Goal: Task Accomplishment & Management: Manage account settings

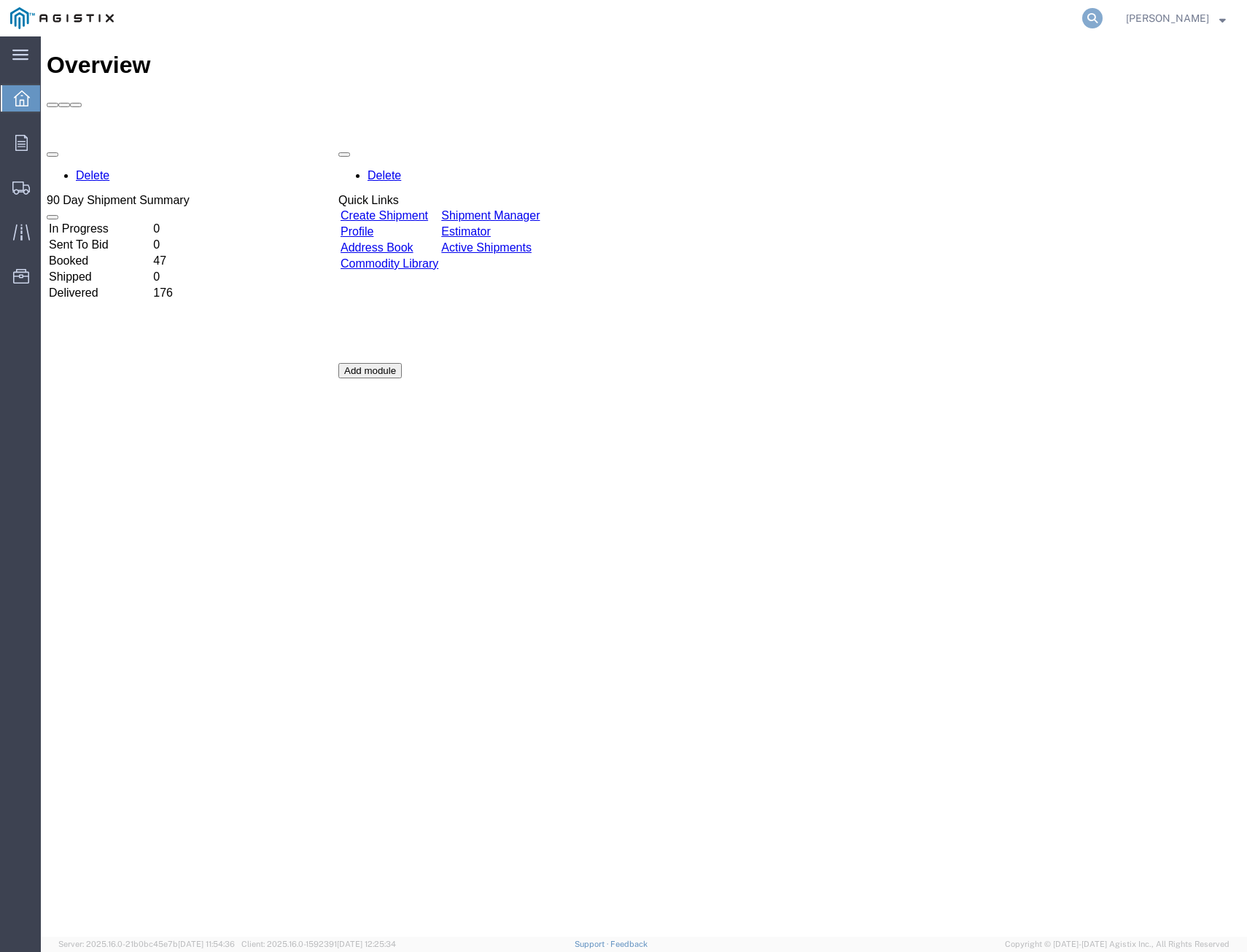
click at [1087, 15] on icon at bounding box center [1092, 17] width 20 height 20
click at [831, 7] on input "search" at bounding box center [860, 18] width 443 height 35
type input "56392048"
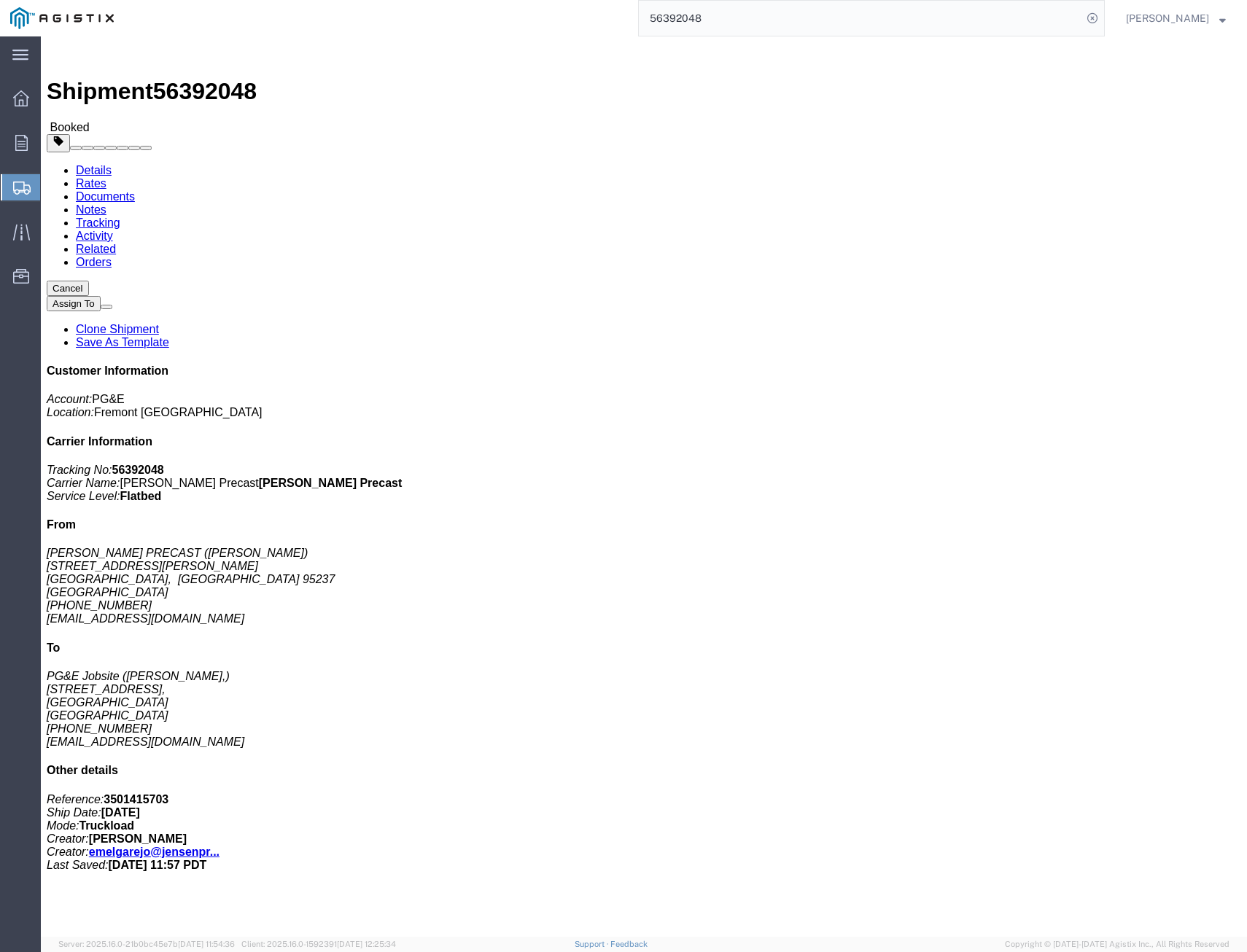
click link "Tracking"
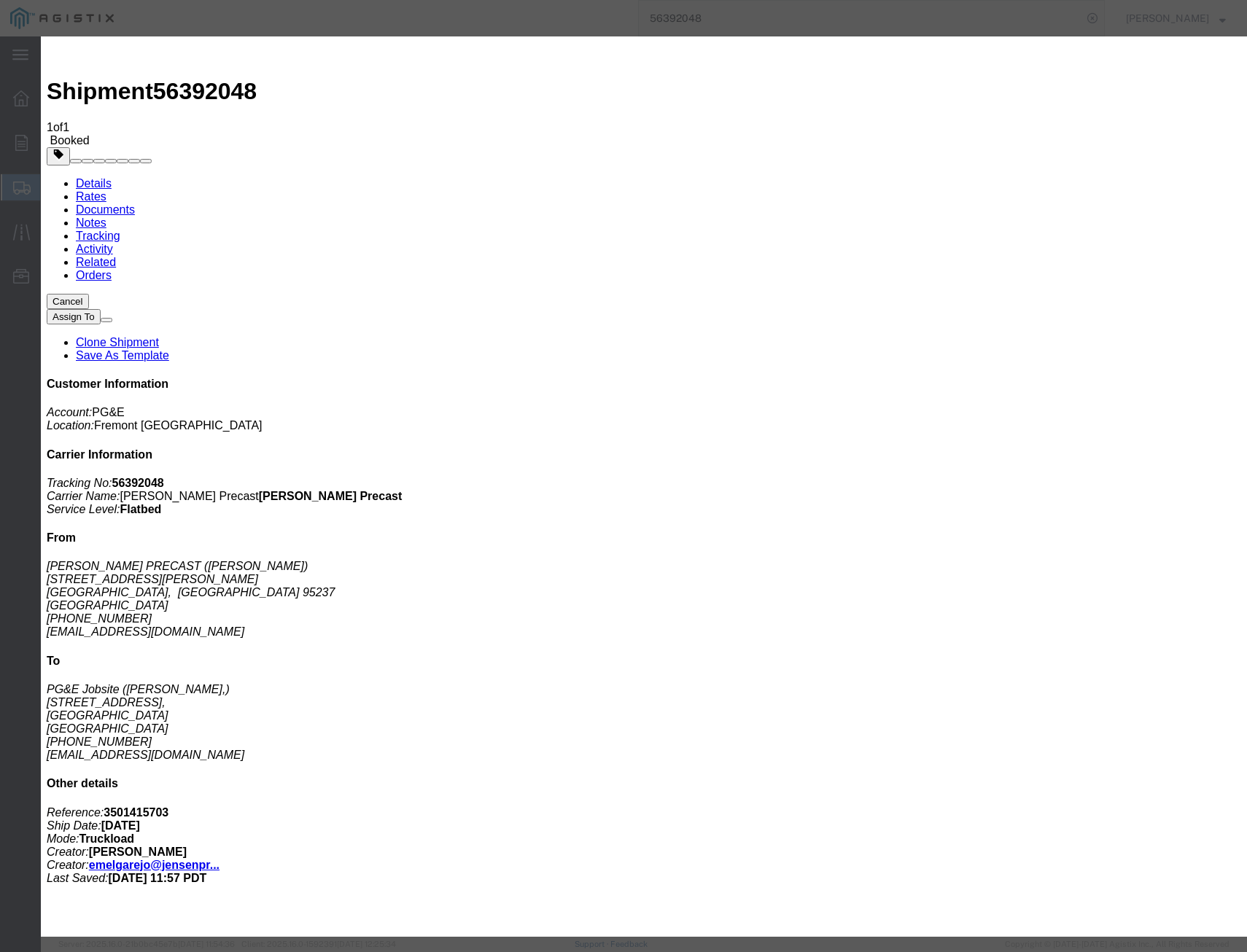
type input "[DATE]"
select select "DELIVRED"
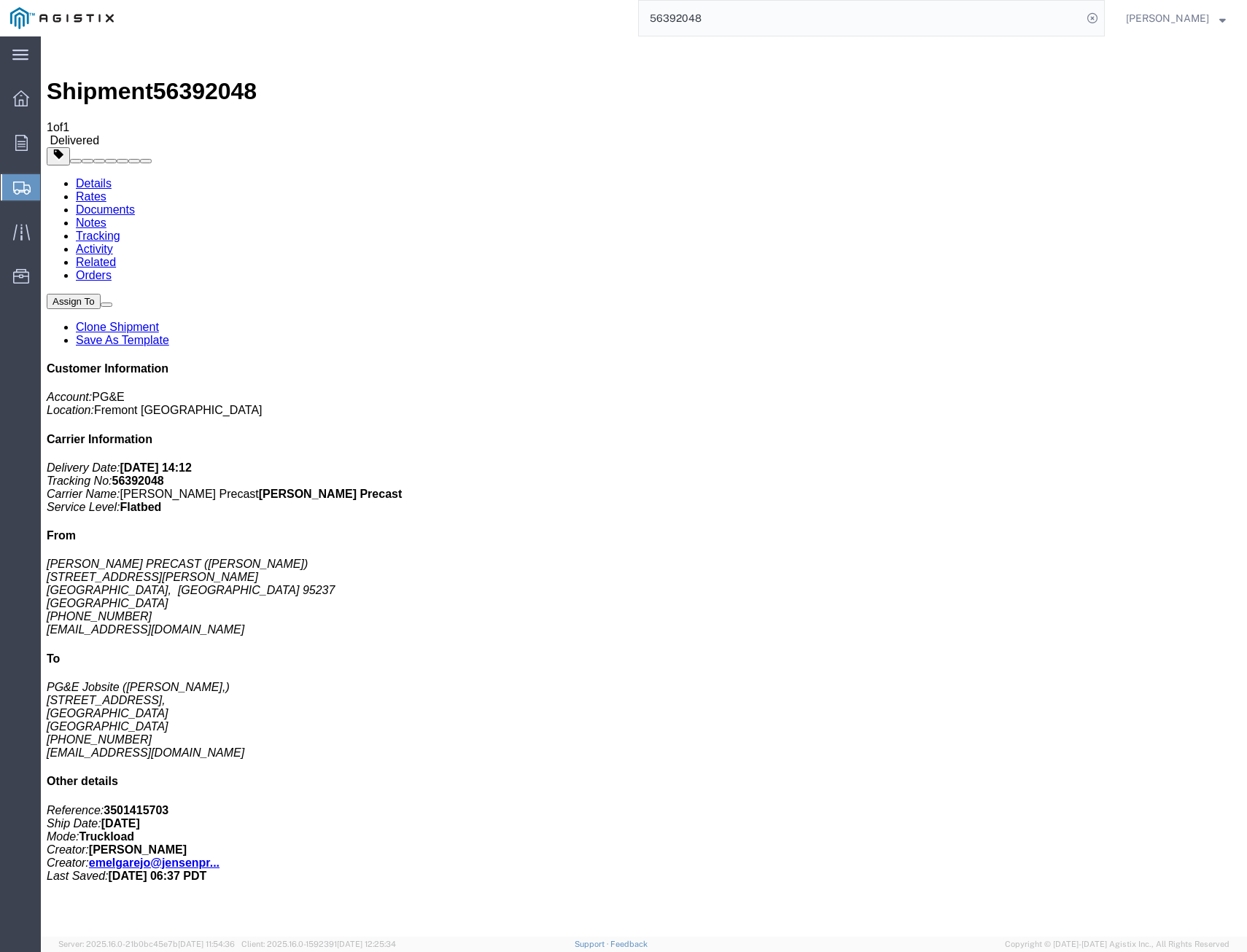
drag, startPoint x: 763, startPoint y: 16, endPoint x: 223, endPoint y: -42, distance: 543.1
click at [223, 0] on html "main_menu Created with Sketch. Collapse Menu Overview Orders Shipments Shipment…" at bounding box center [624, 476] width 1247 height 952
type input "56392263"
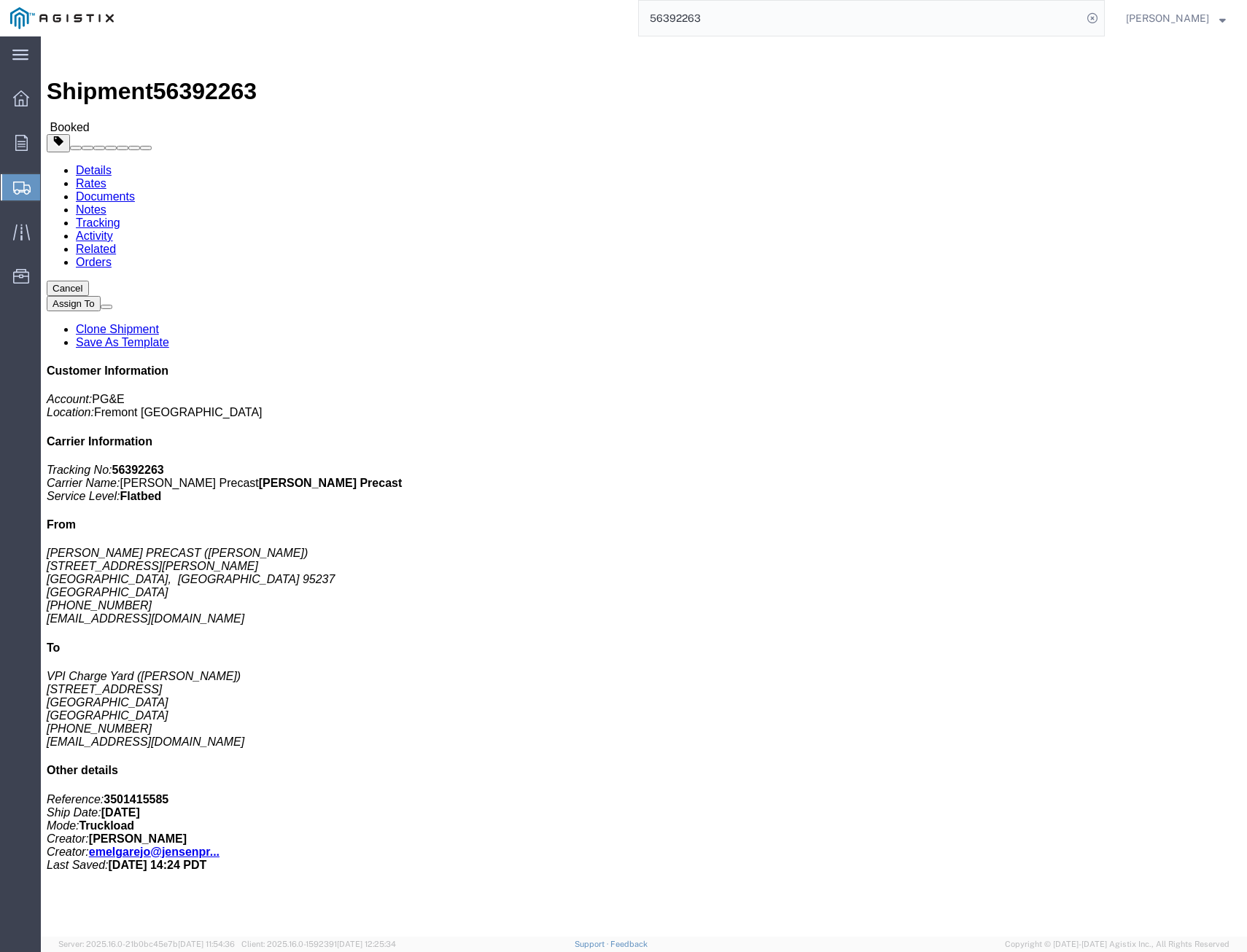
drag, startPoint x: 272, startPoint y: 54, endPoint x: 264, endPoint y: 52, distance: 8.2
click link "Tracking"
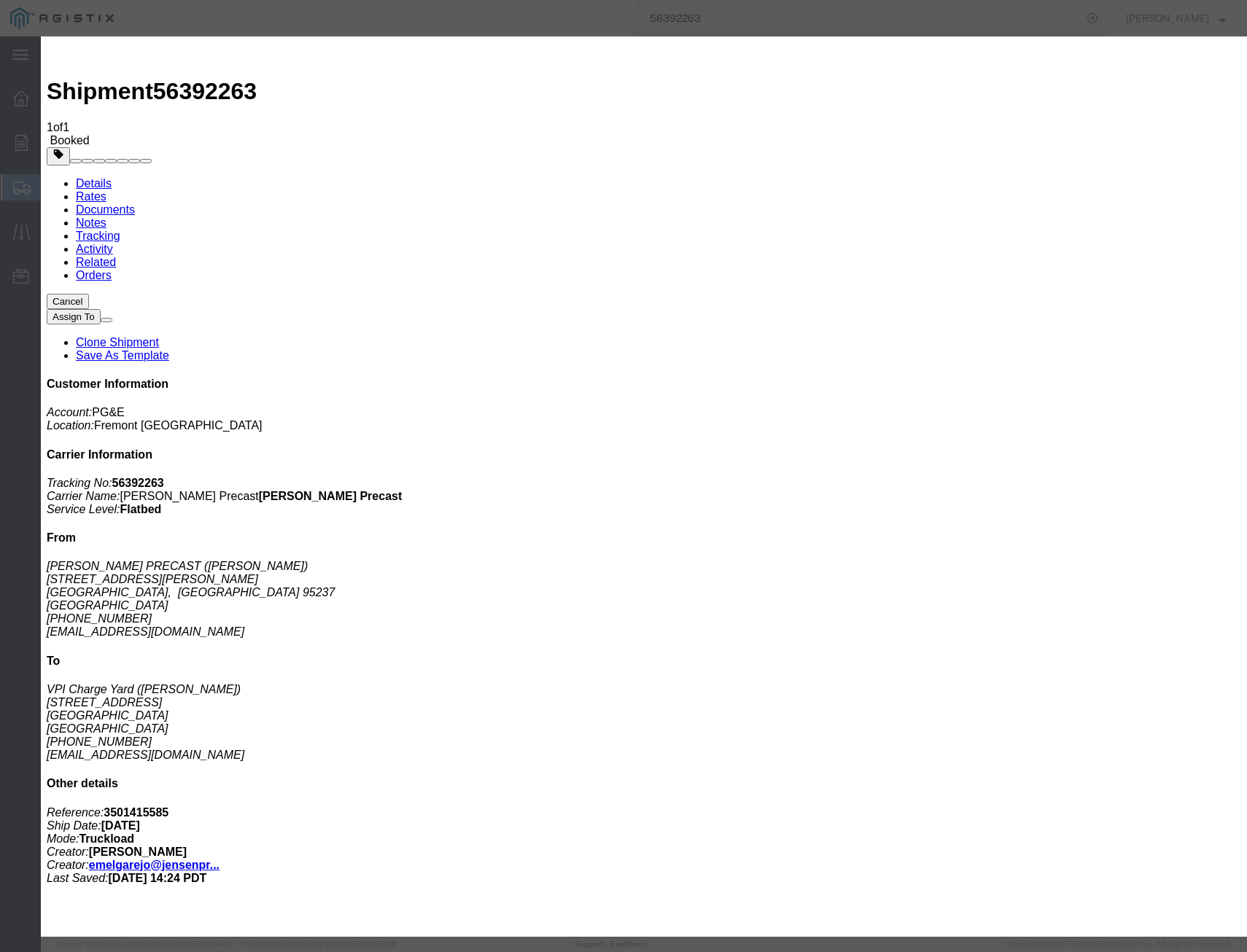
type input "[DATE]"
select select "DELIVRED"
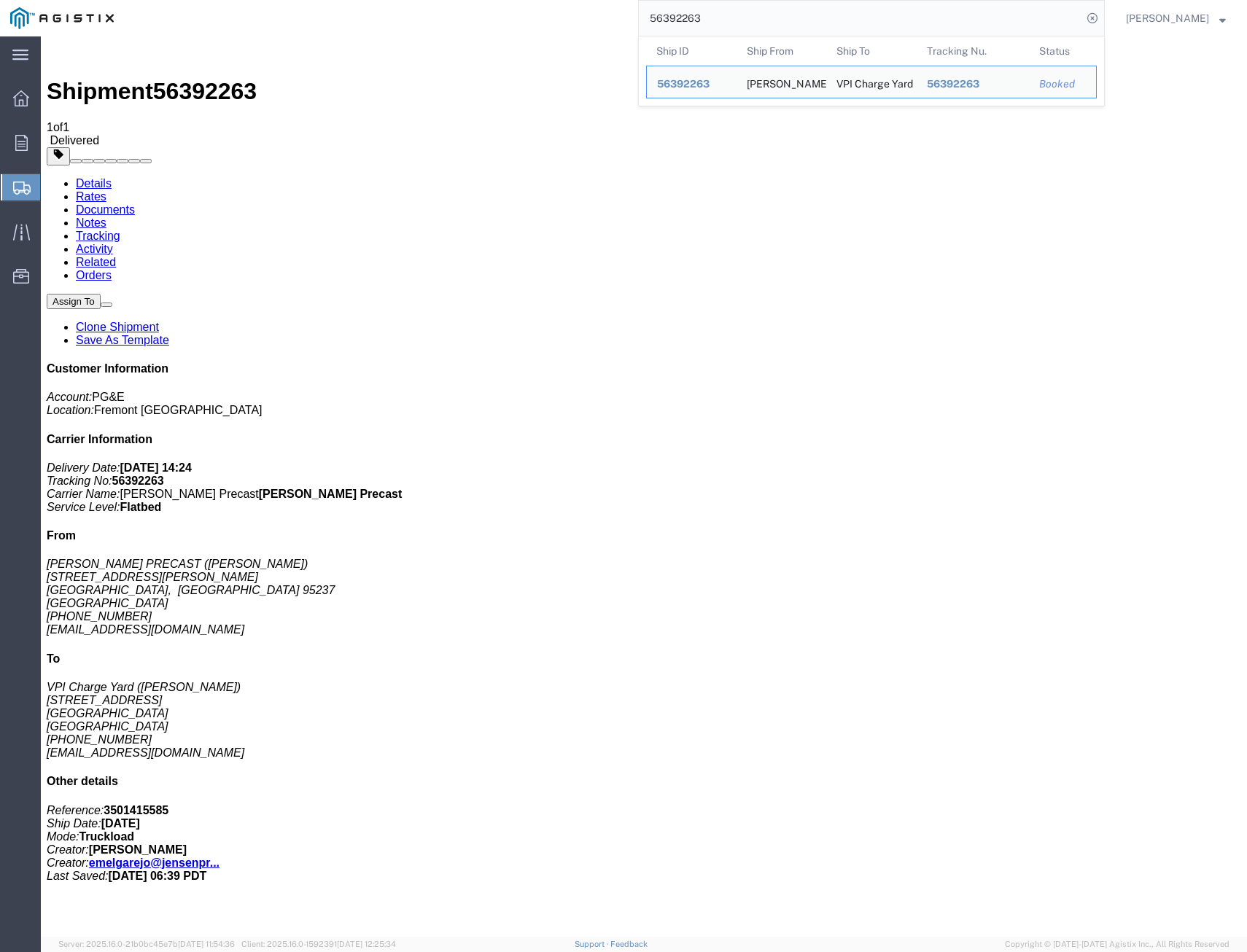
drag, startPoint x: 547, startPoint y: 4, endPoint x: 184, endPoint y: -23, distance: 364.0
click at [184, 0] on html "main_menu Created with Sketch. Collapse Menu Overview Orders Shipments Shipment…" at bounding box center [624, 476] width 1247 height 952
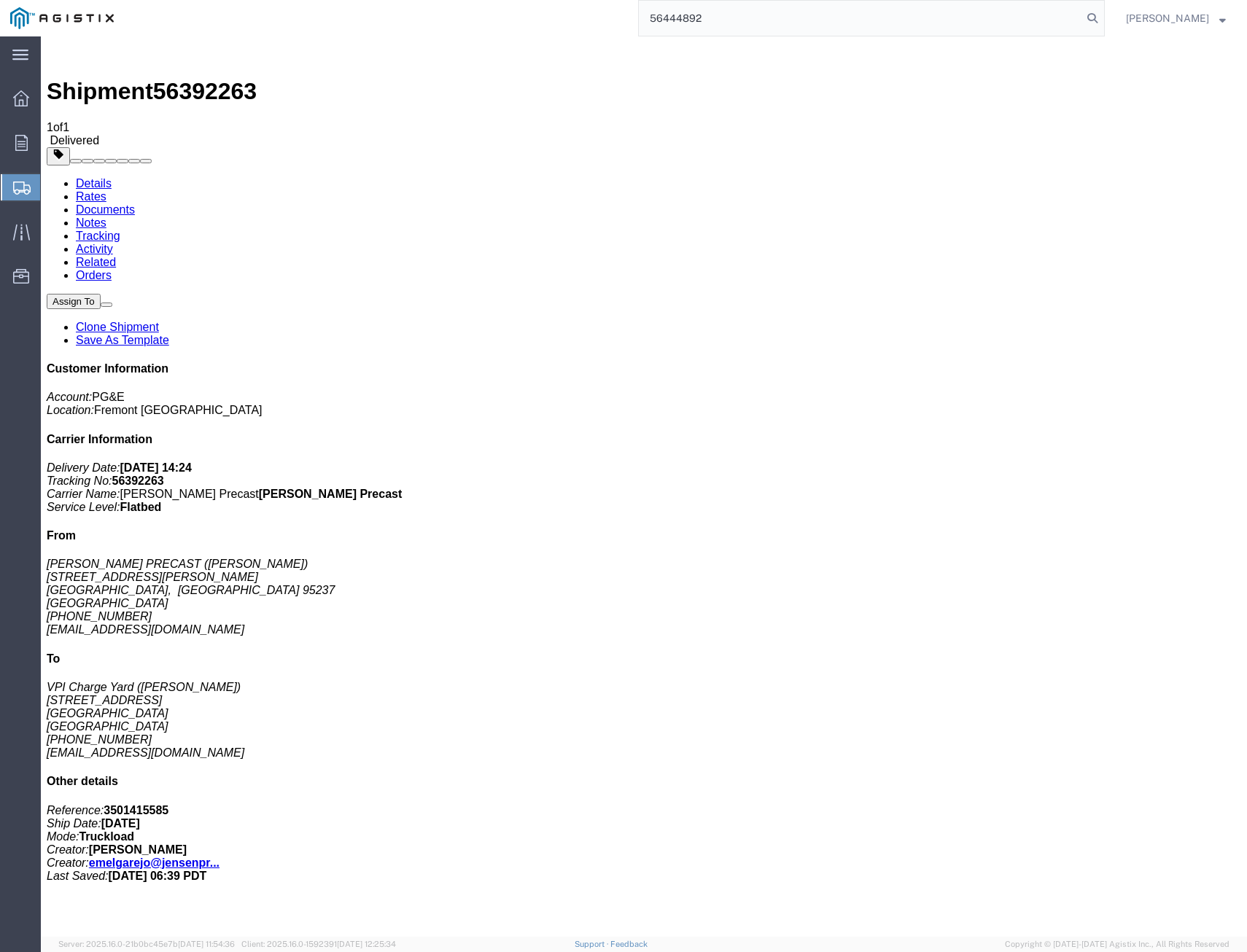
type input "56444892"
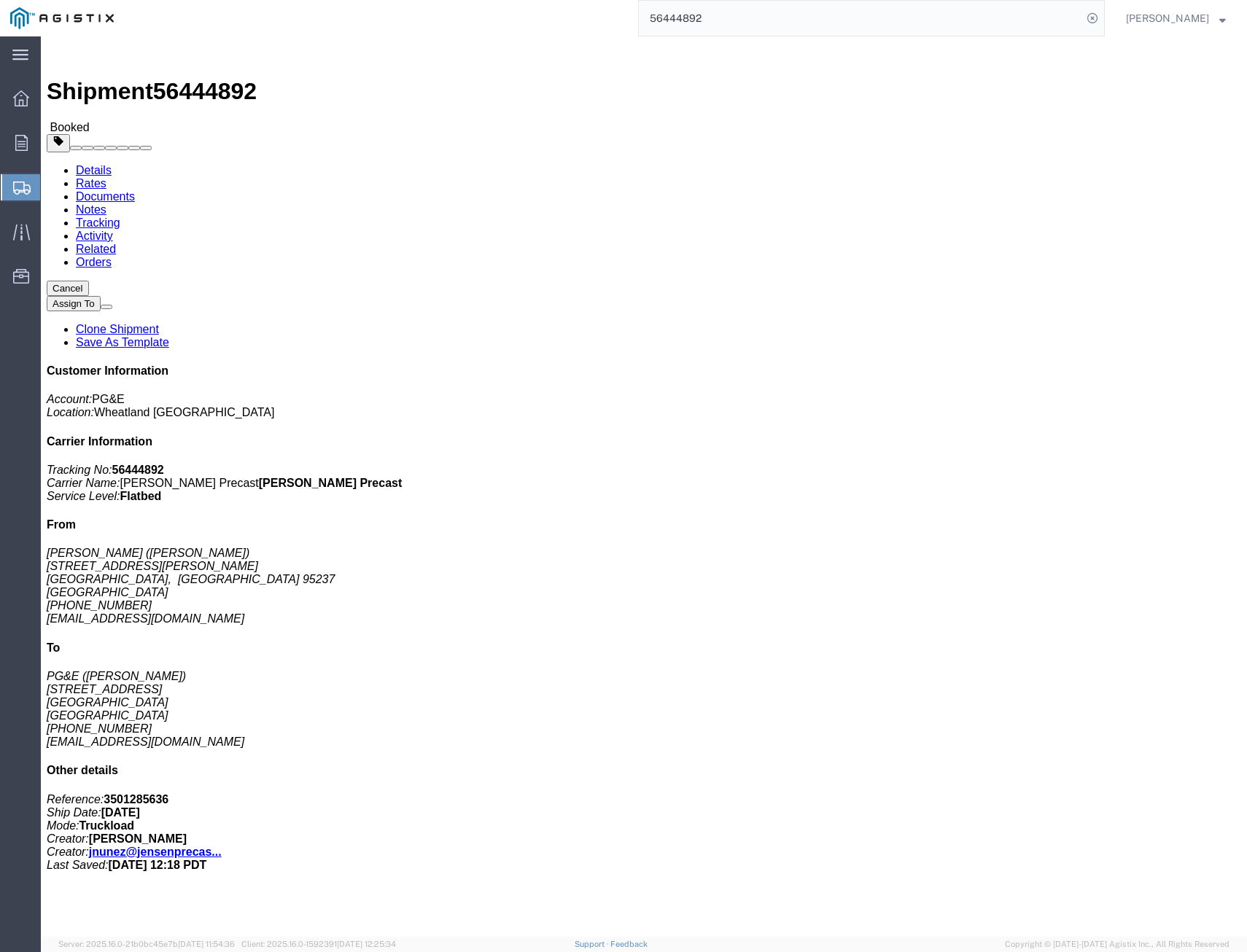
click link "Tracking"
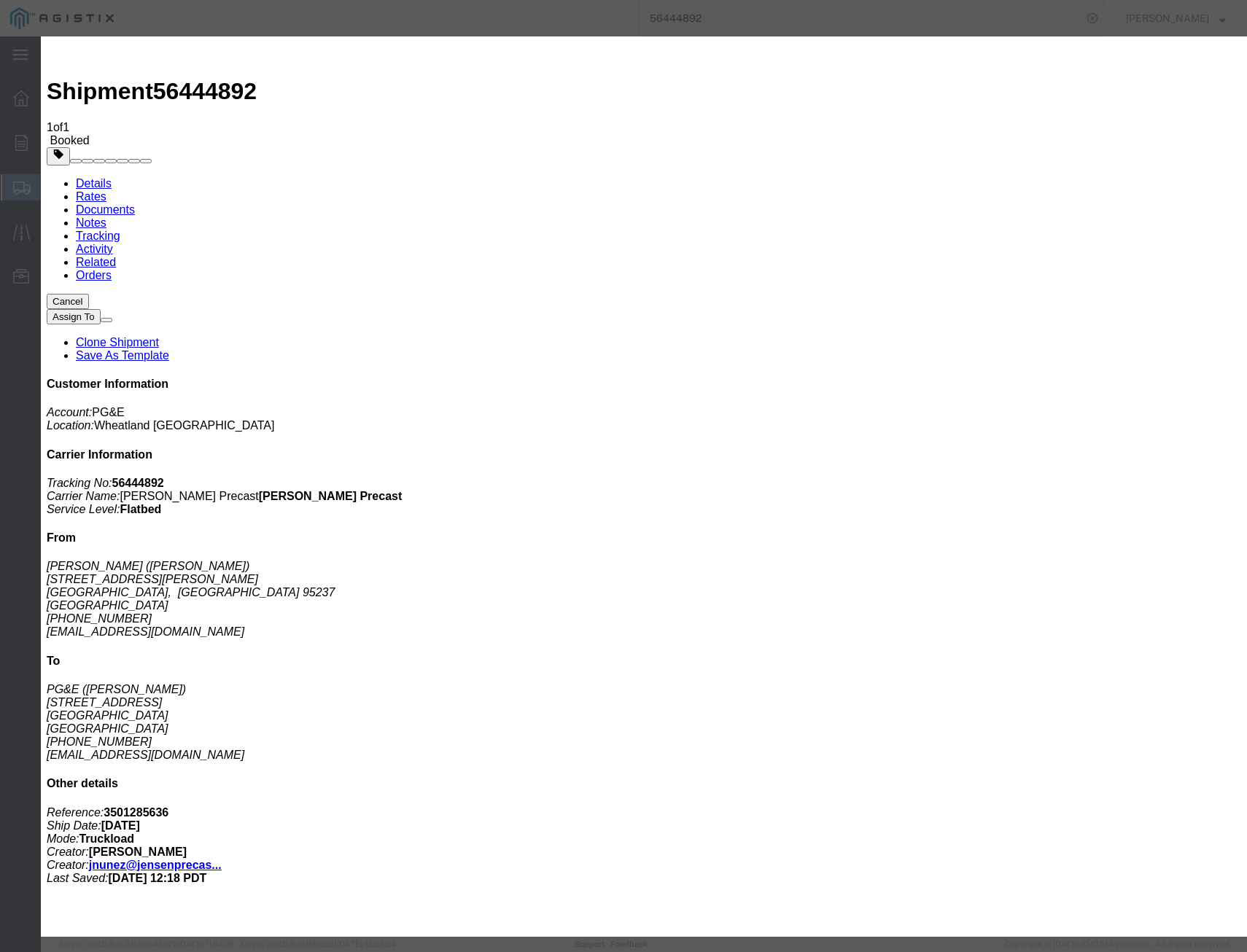
type input "[DATE]"
select select "DELIVRED"
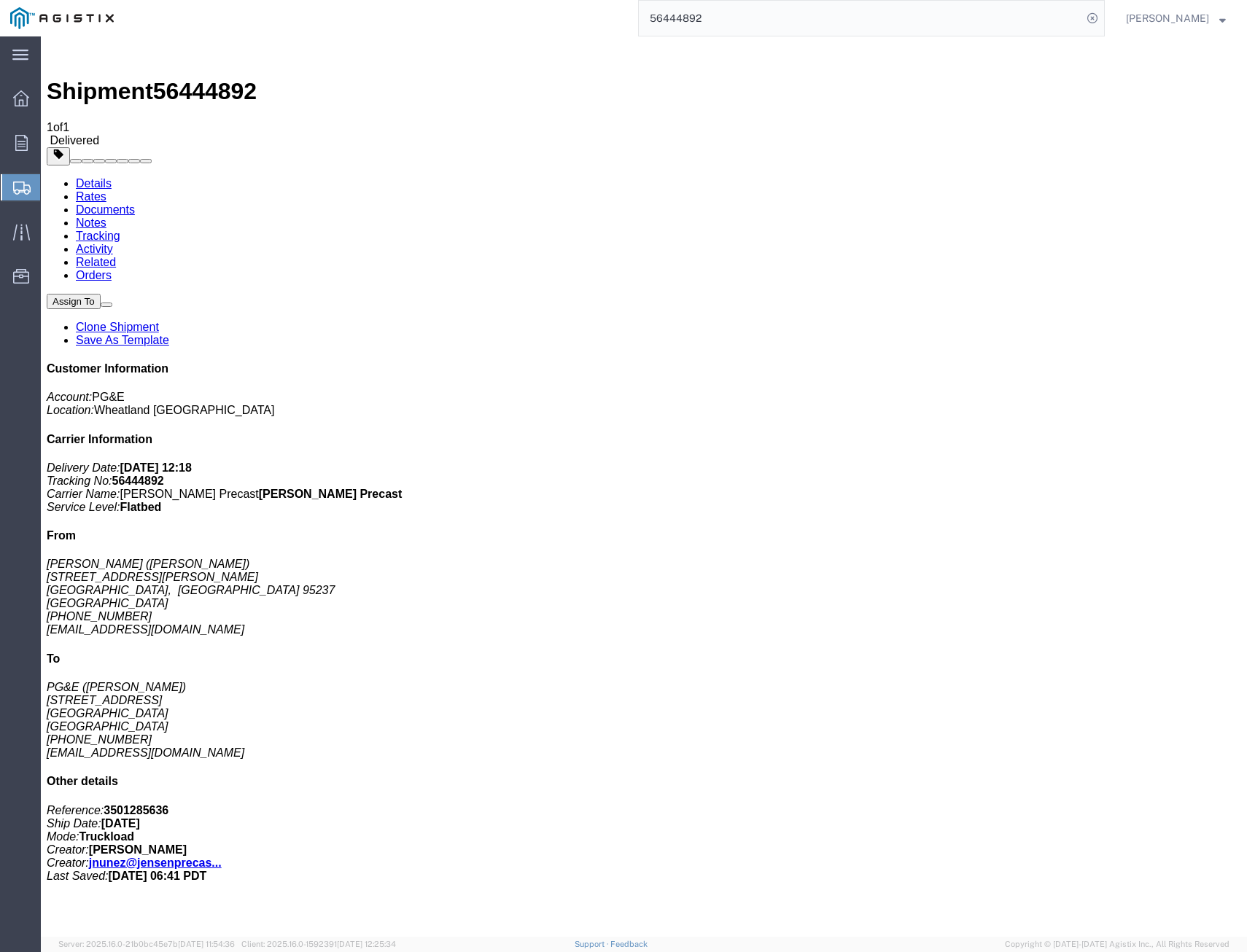
click at [395, 0] on html "main_menu Created with Sketch. Collapse Menu Overview Orders Shipments Shipment…" at bounding box center [624, 476] width 1247 height 952
type input "56444907"
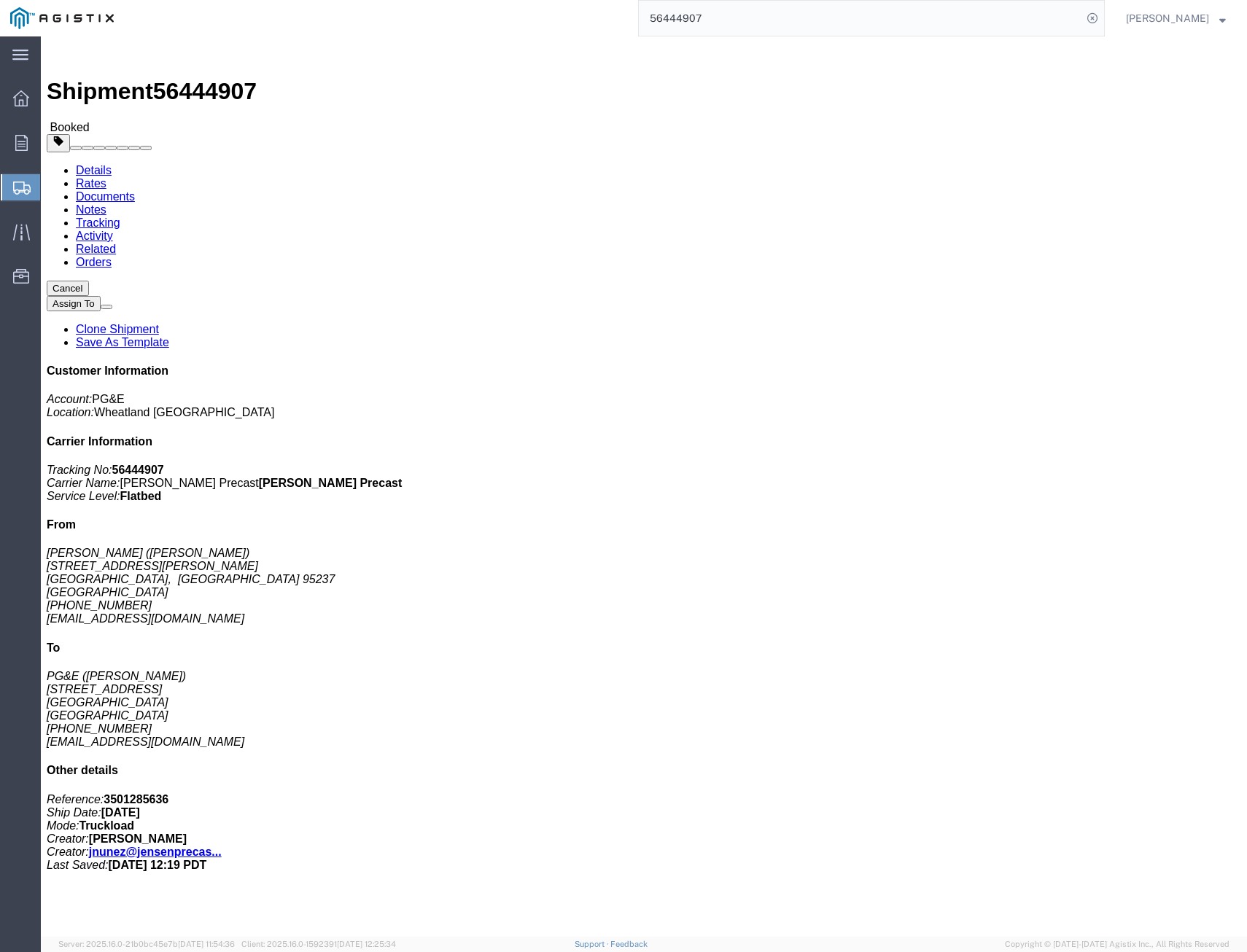
click link "Tracking"
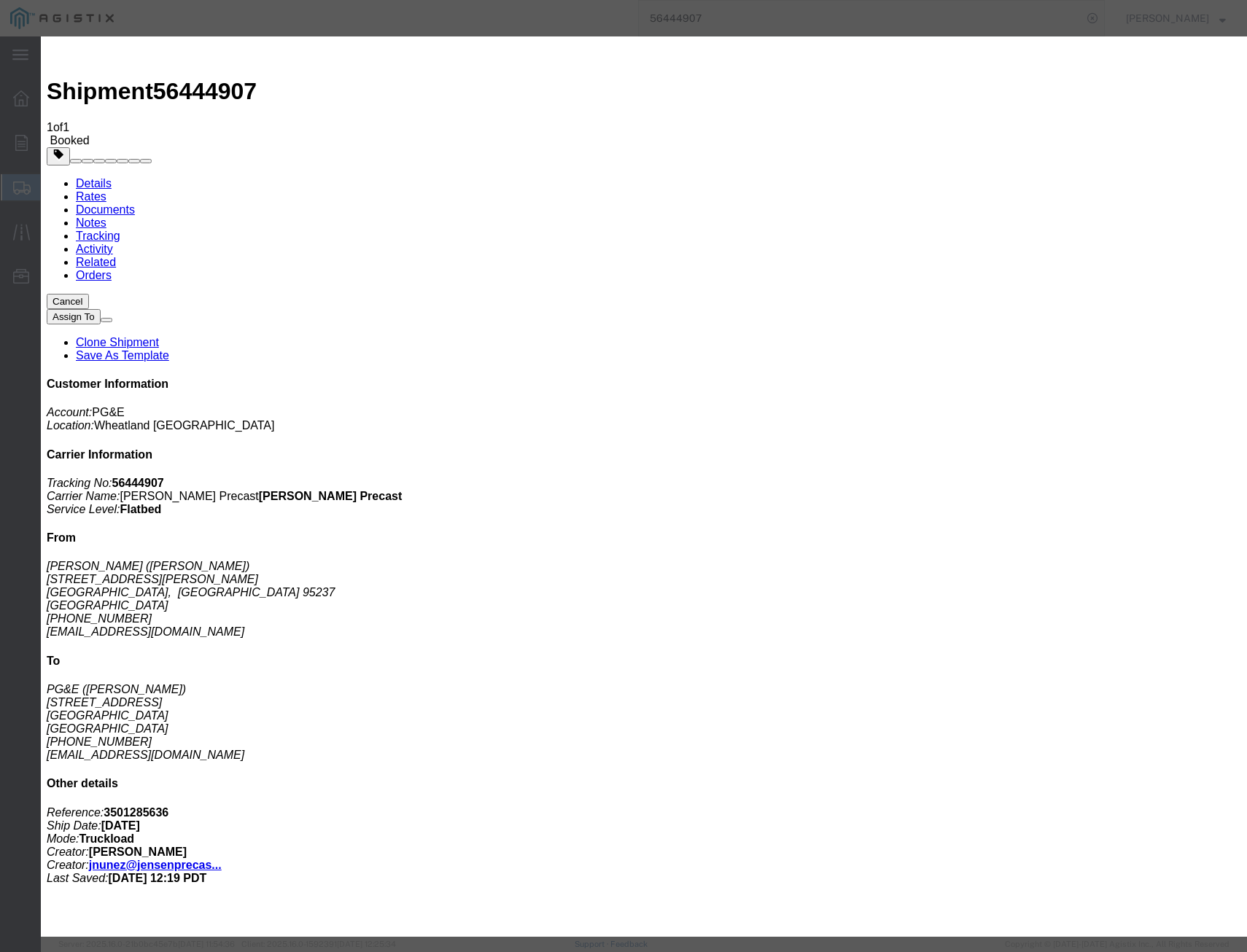
type input "[DATE]"
select select "DELIVRED"
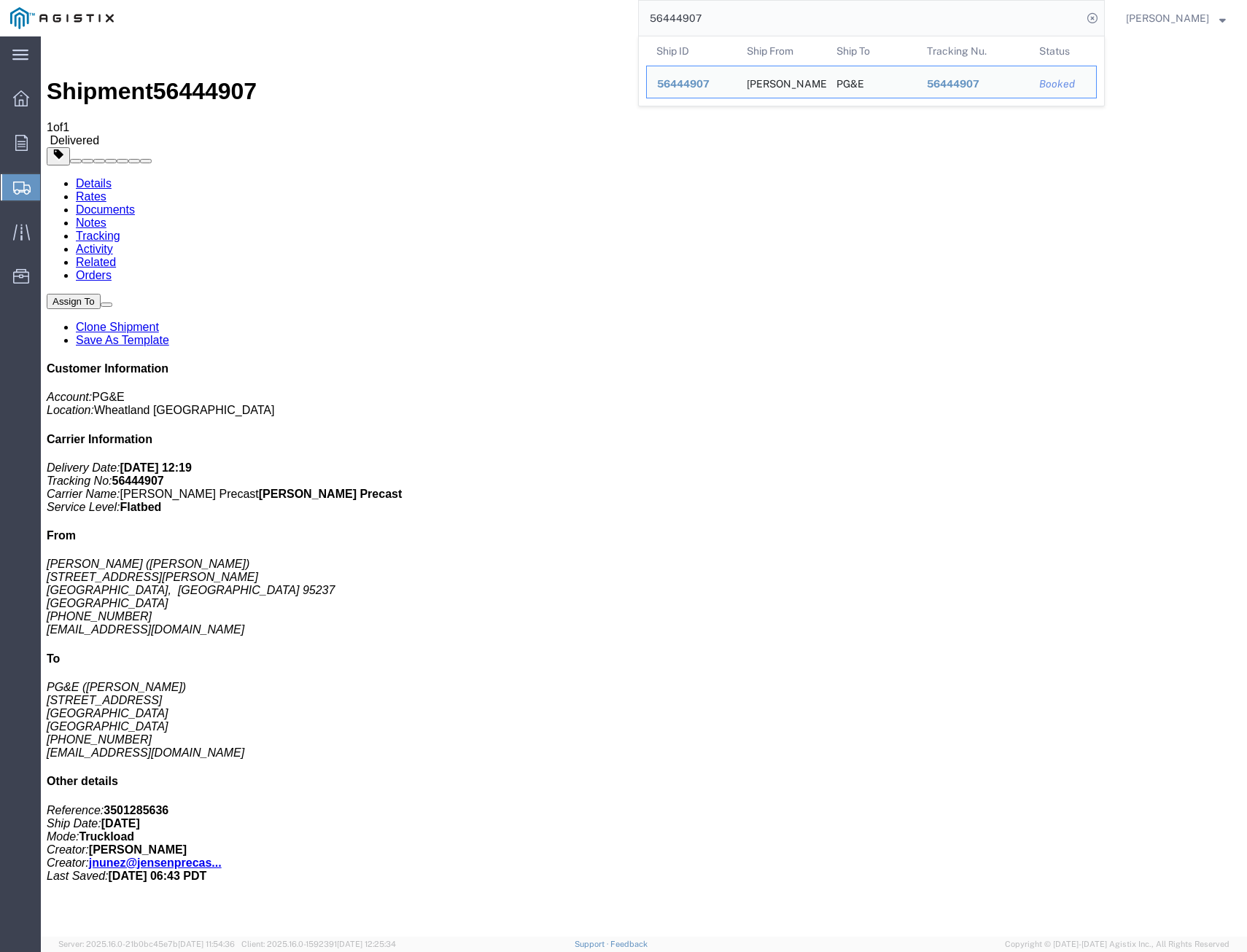
drag, startPoint x: 672, startPoint y: 11, endPoint x: -2, endPoint y: -59, distance: 677.6
click at [0, 0] on html "main_menu Created with Sketch. Collapse Menu Overview Orders Shipments Shipment…" at bounding box center [624, 476] width 1247 height 952
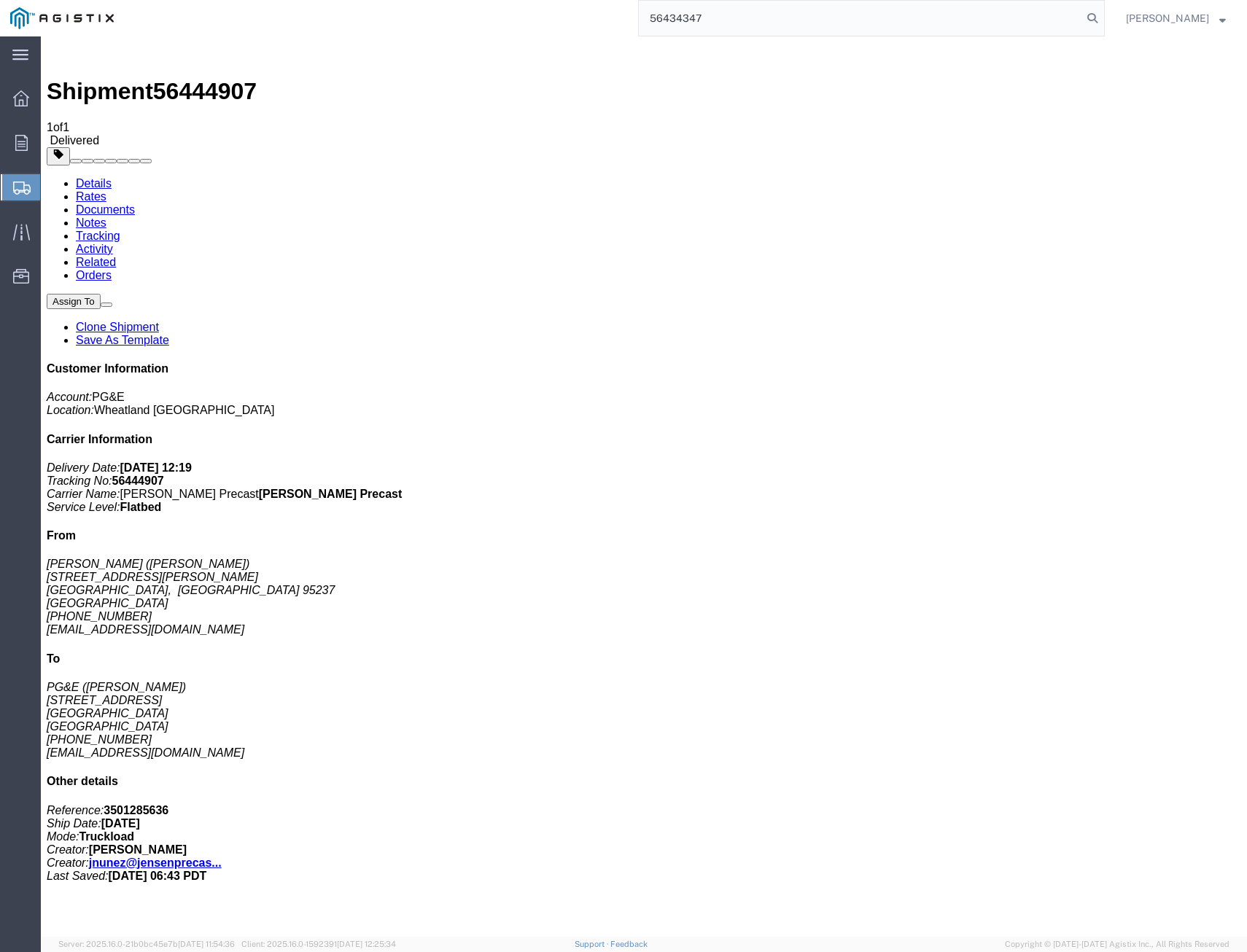
type input "56434347"
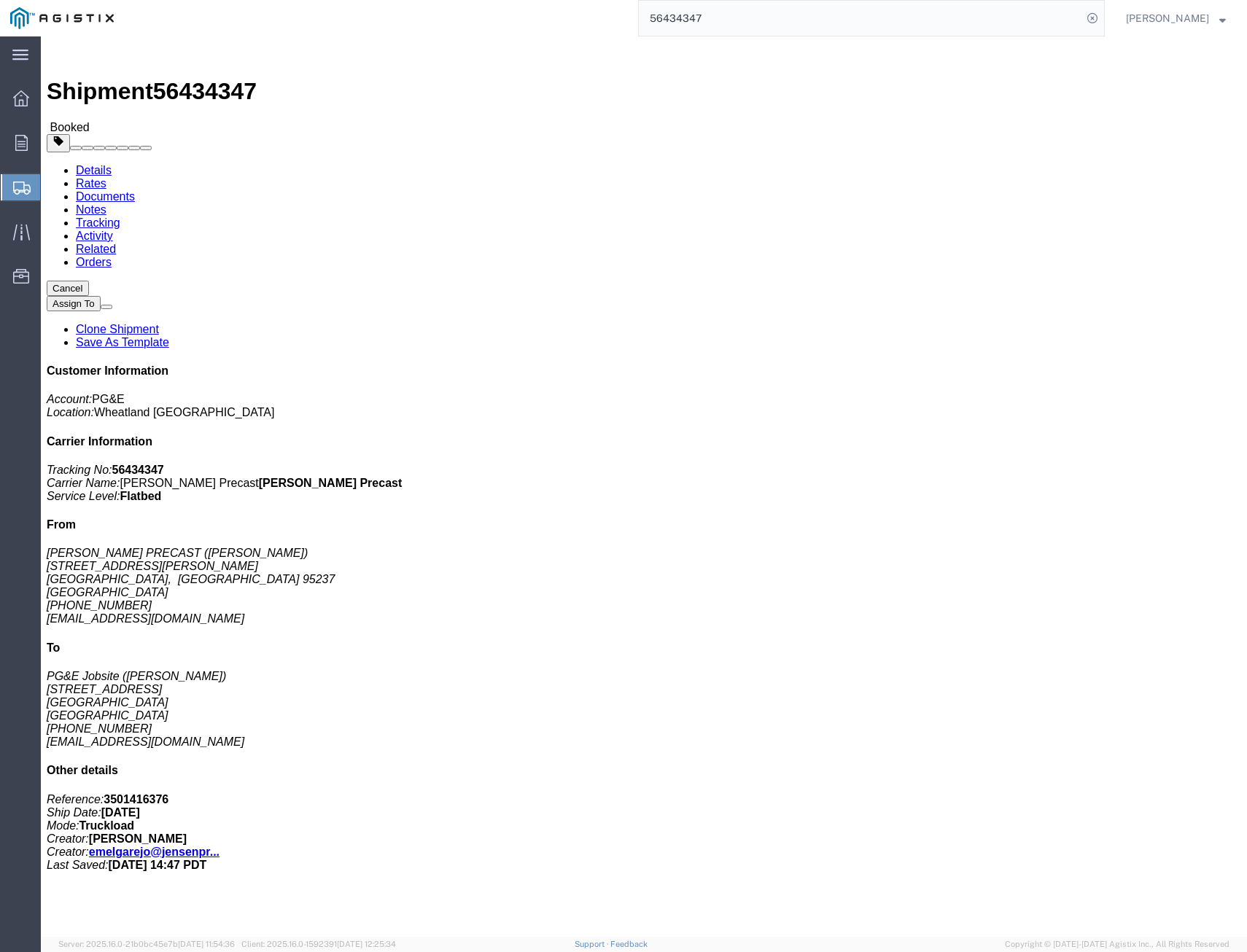
click link "Tracking"
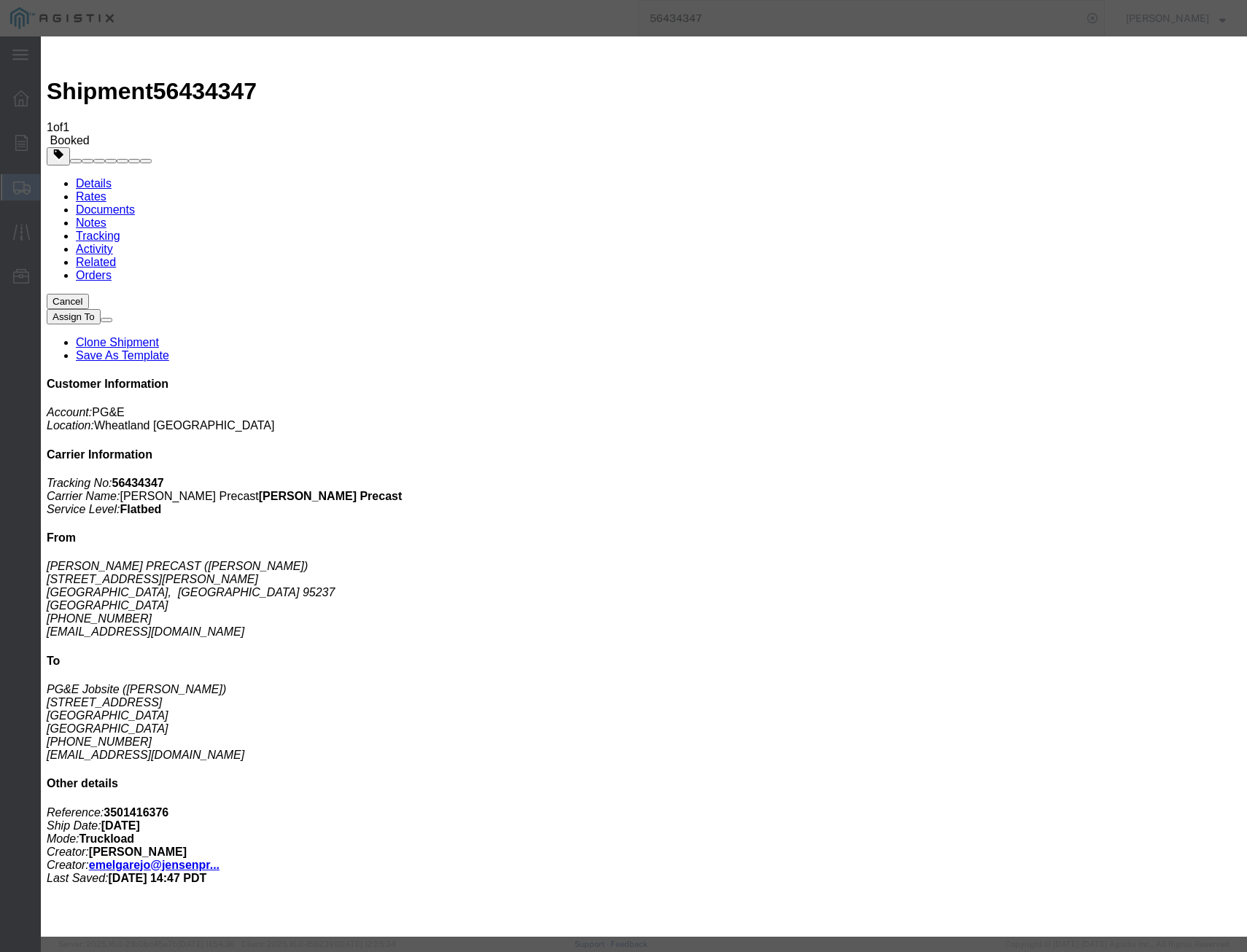
drag, startPoint x: 505, startPoint y: 209, endPoint x: 459, endPoint y: 205, distance: 46.2
select select "DELIVRED"
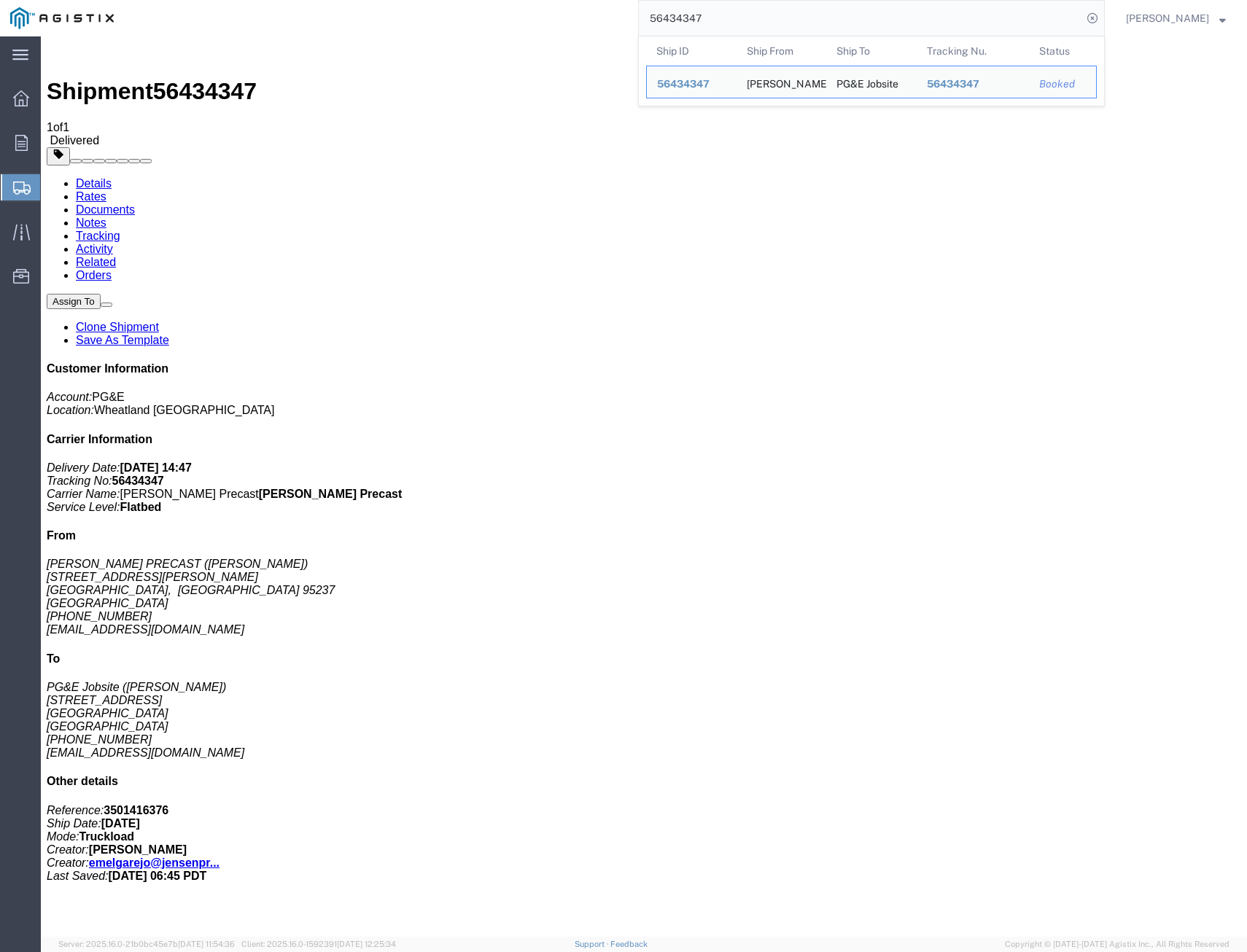
drag, startPoint x: 753, startPoint y: 26, endPoint x: 561, endPoint y: -3, distance: 194.2
click at [561, 0] on html "main_menu Created with Sketch. Collapse Menu Overview Orders Shipments Shipment…" at bounding box center [624, 476] width 1247 height 952
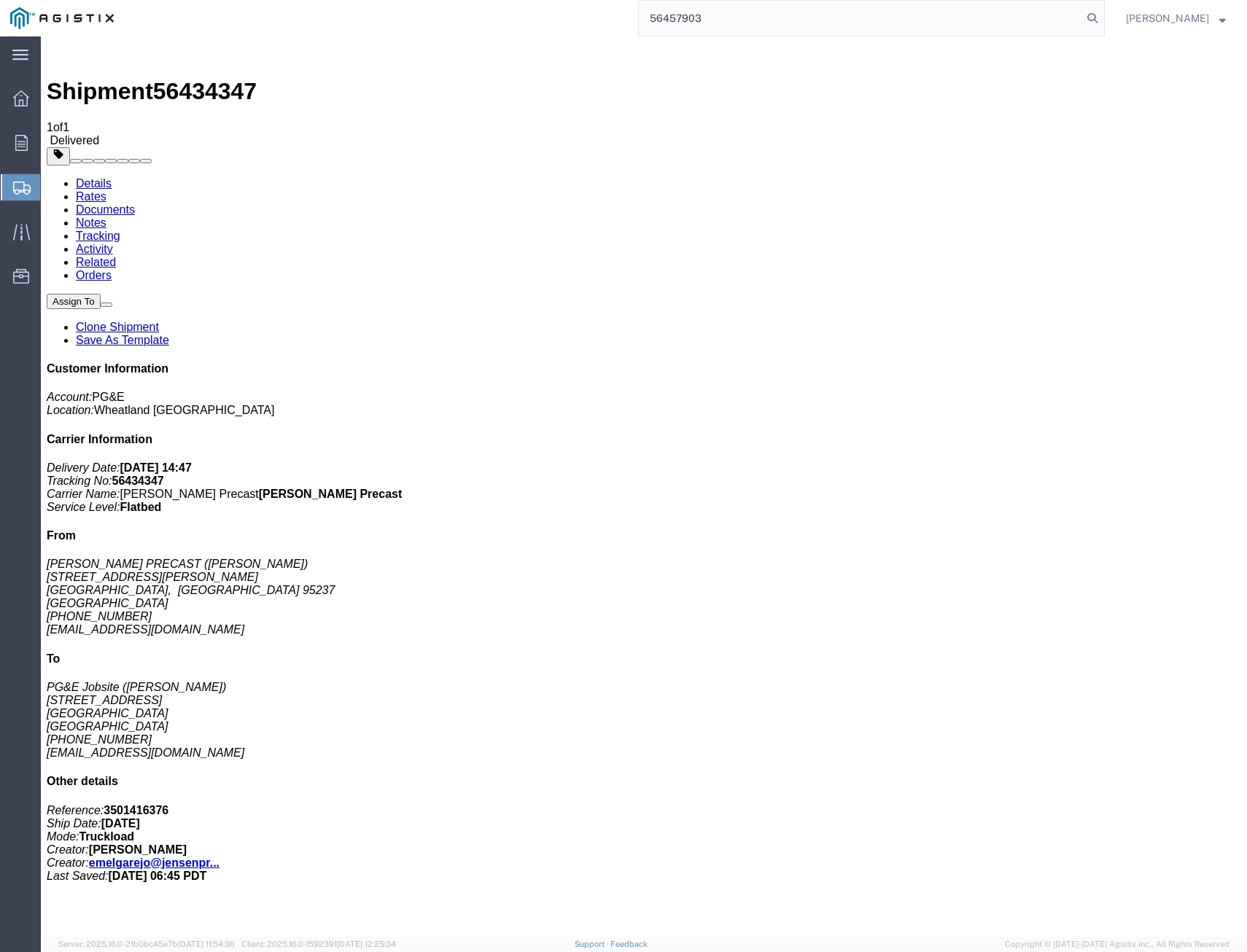
type input "56457903"
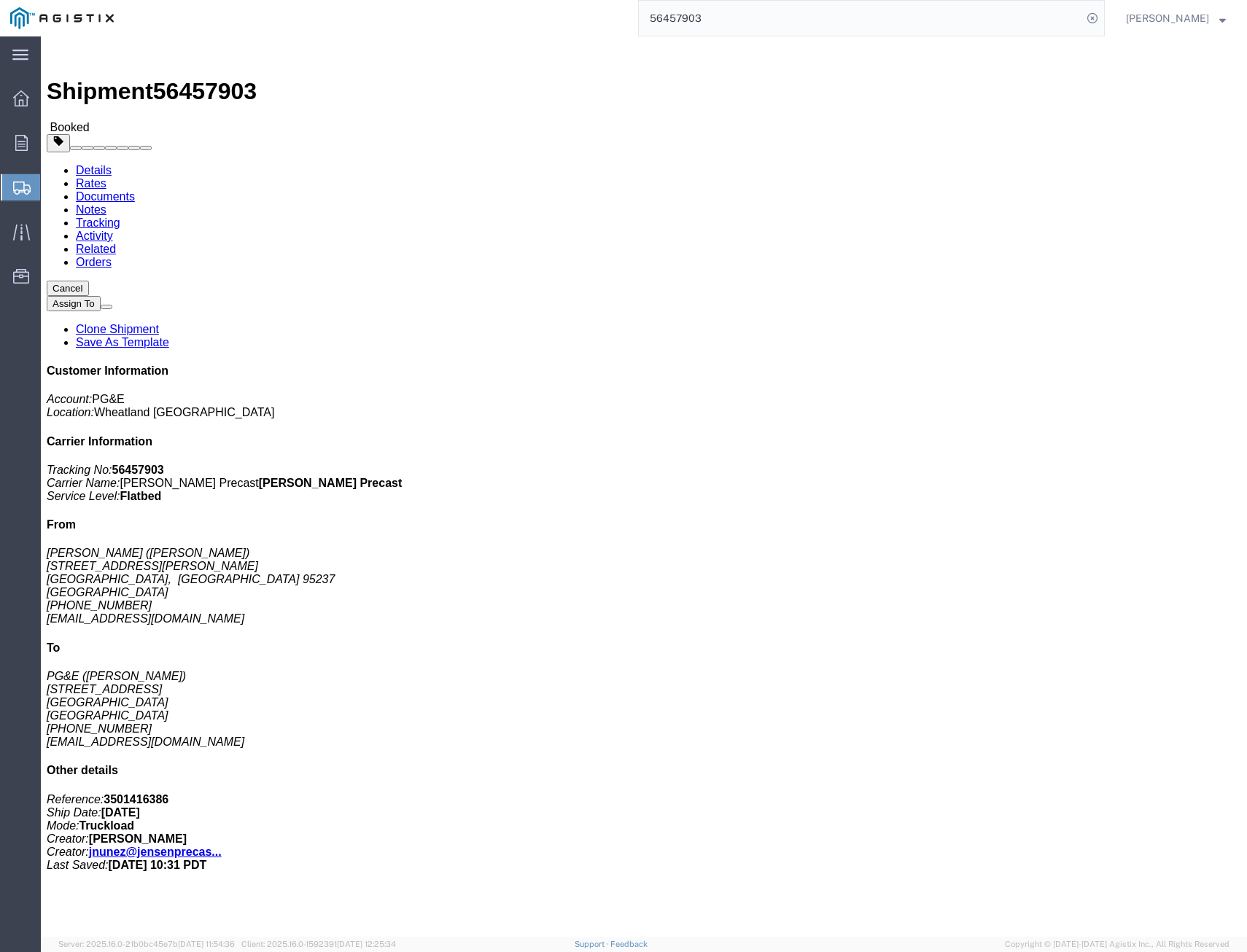
click link "Tracking"
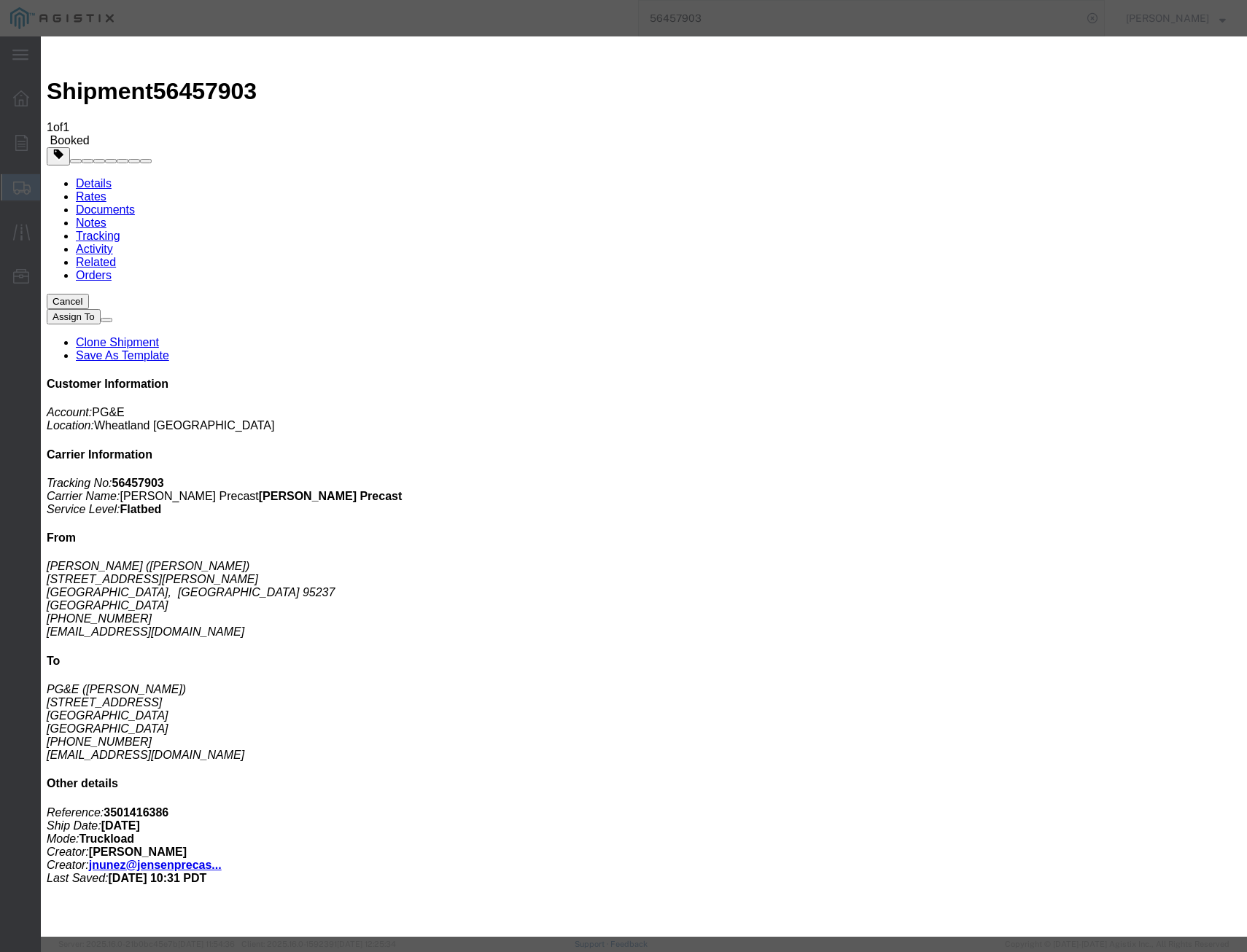
drag, startPoint x: 396, startPoint y: 178, endPoint x: 407, endPoint y: 191, distance: 17.0
type input "[DATE]"
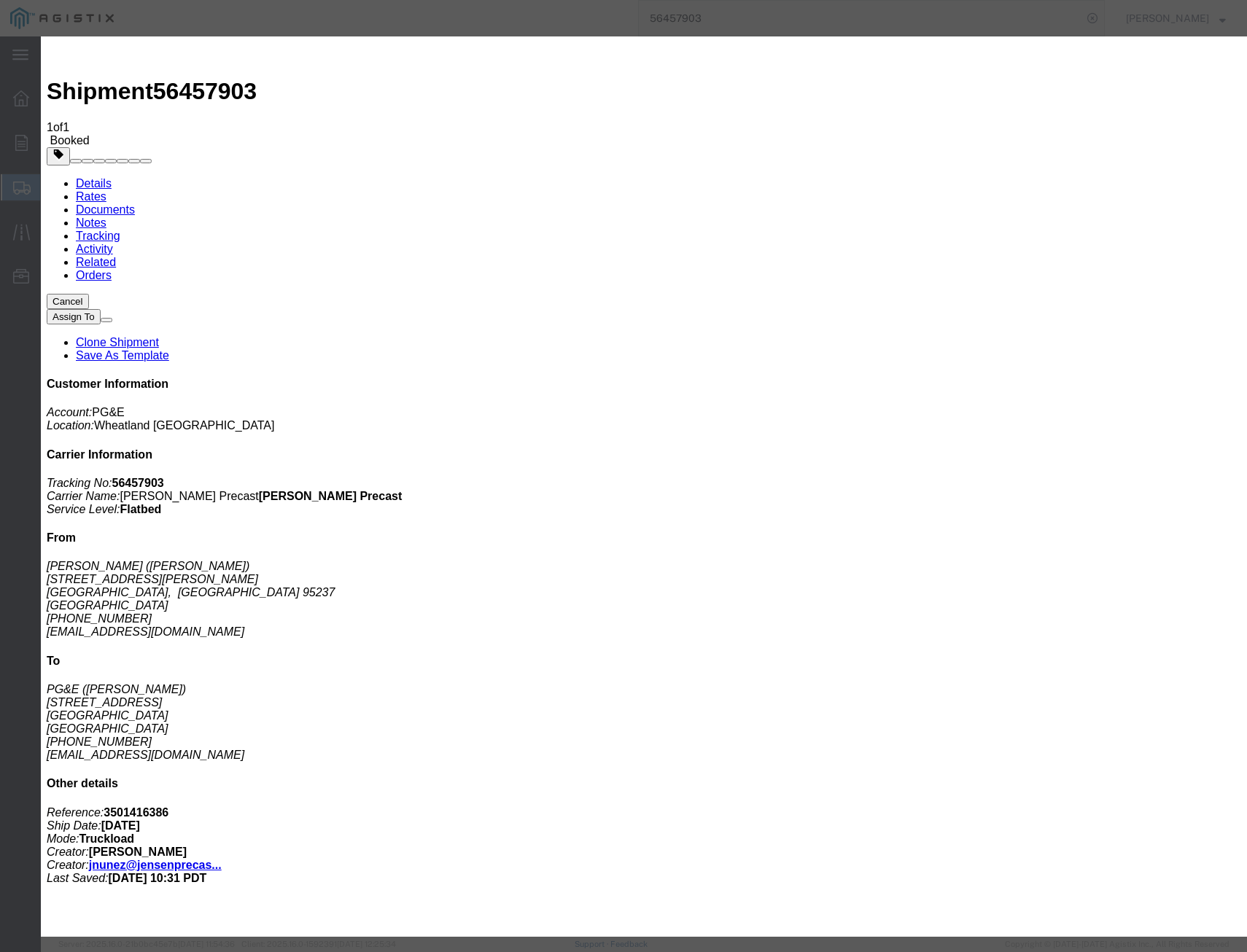
select select "DELIVRED"
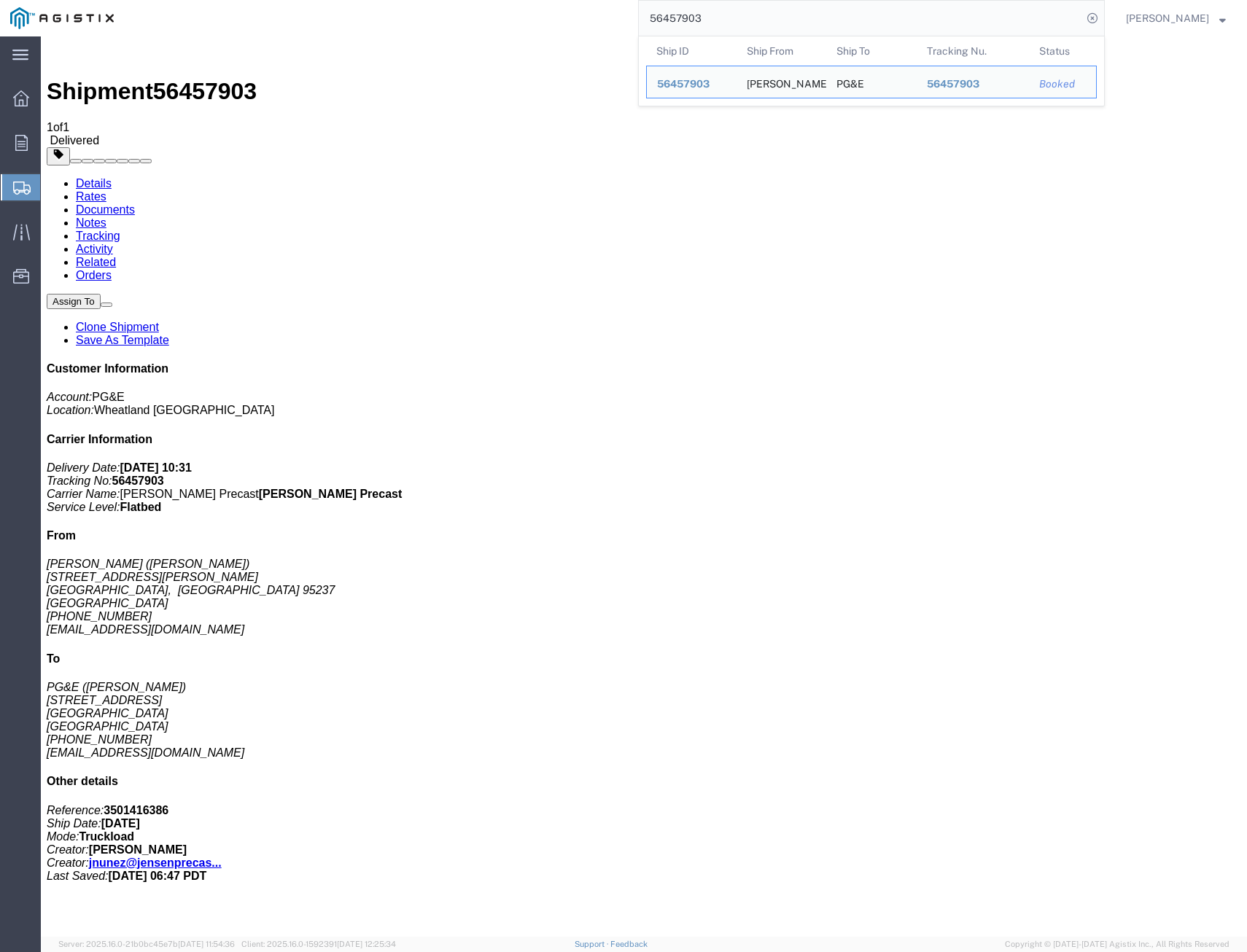
drag, startPoint x: 803, startPoint y: 19, endPoint x: 242, endPoint y: -23, distance: 562.6
click at [242, 0] on html "main_menu Created with Sketch. Collapse Menu Overview Orders Shipments Shipment…" at bounding box center [624, 476] width 1247 height 952
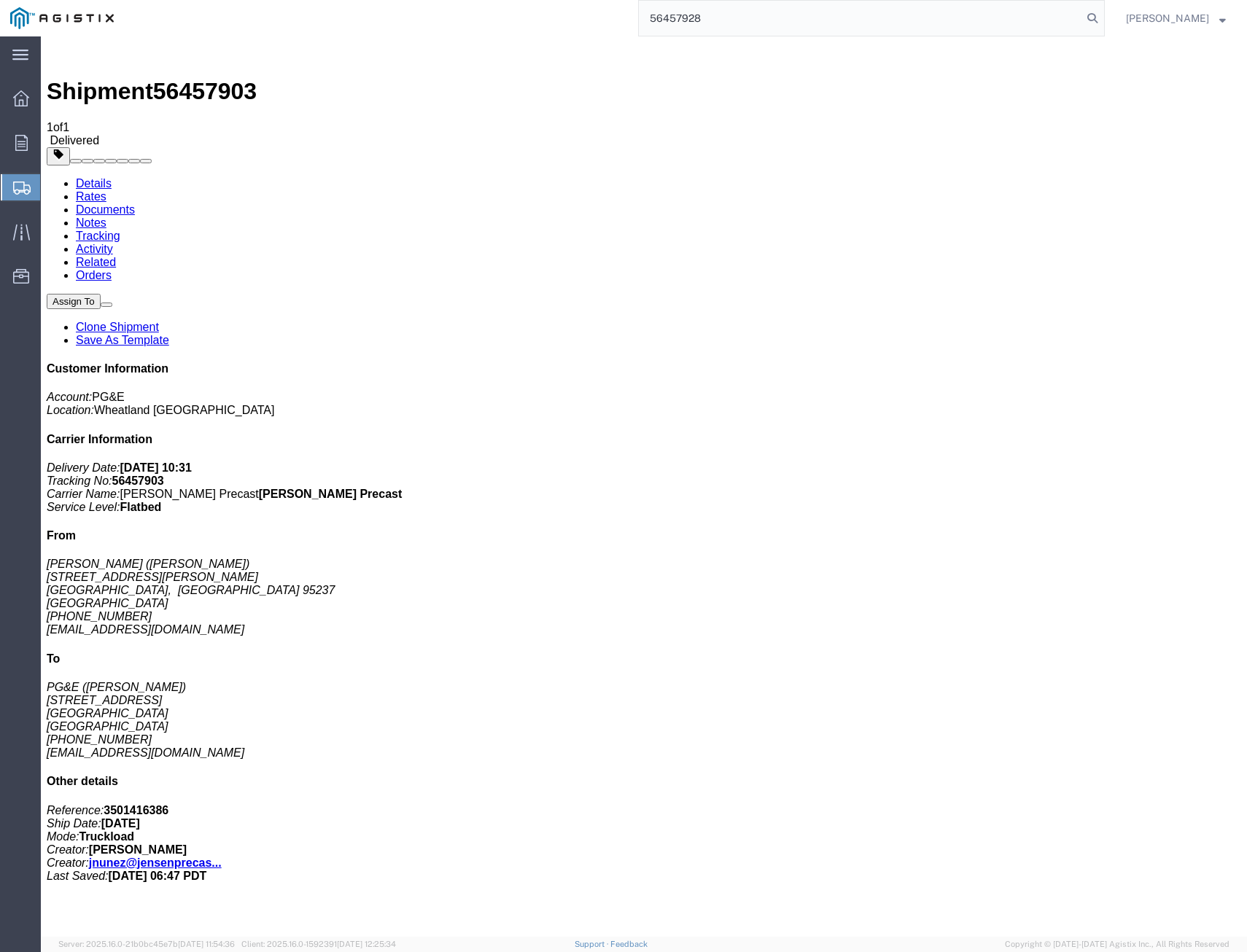
type input "56457928"
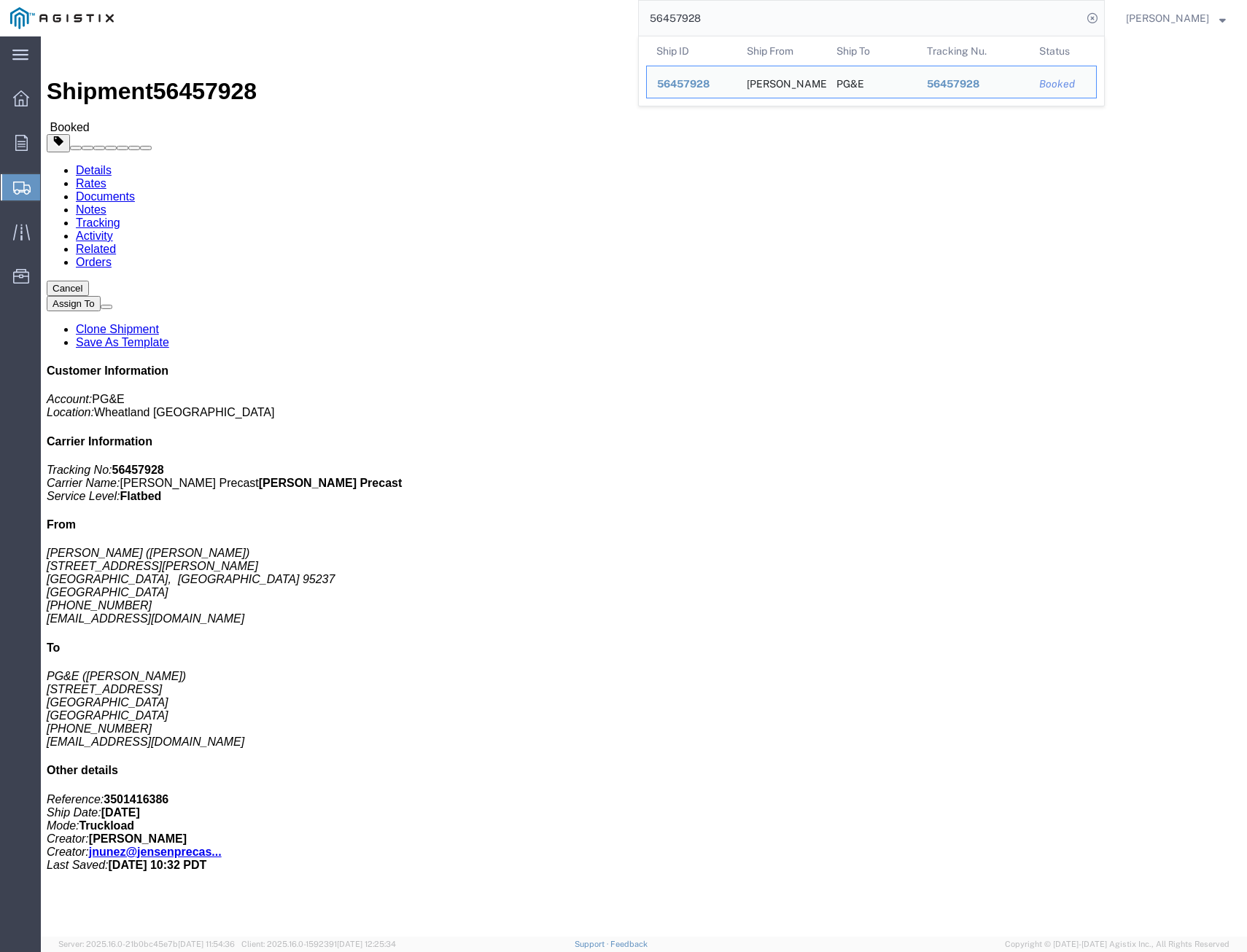
drag, startPoint x: 580, startPoint y: 274, endPoint x: 614, endPoint y: 130, distance: 148.0
click div "Leg 1 - Truckload Vehicle 1: Flat Bed Number of trucks: 1"
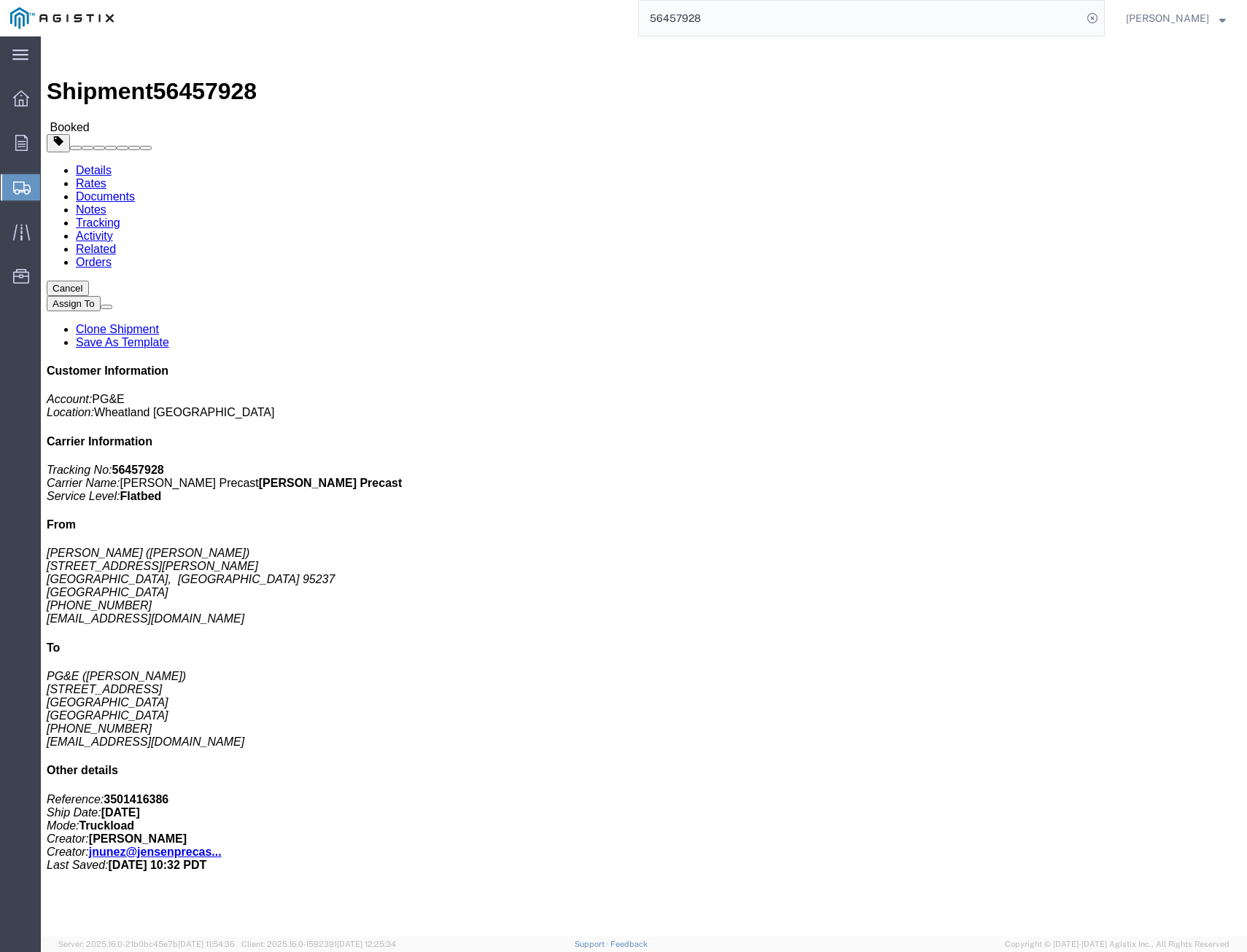
drag, startPoint x: 274, startPoint y: 55, endPoint x: 318, endPoint y: 51, distance: 44.2
click link "Tracking"
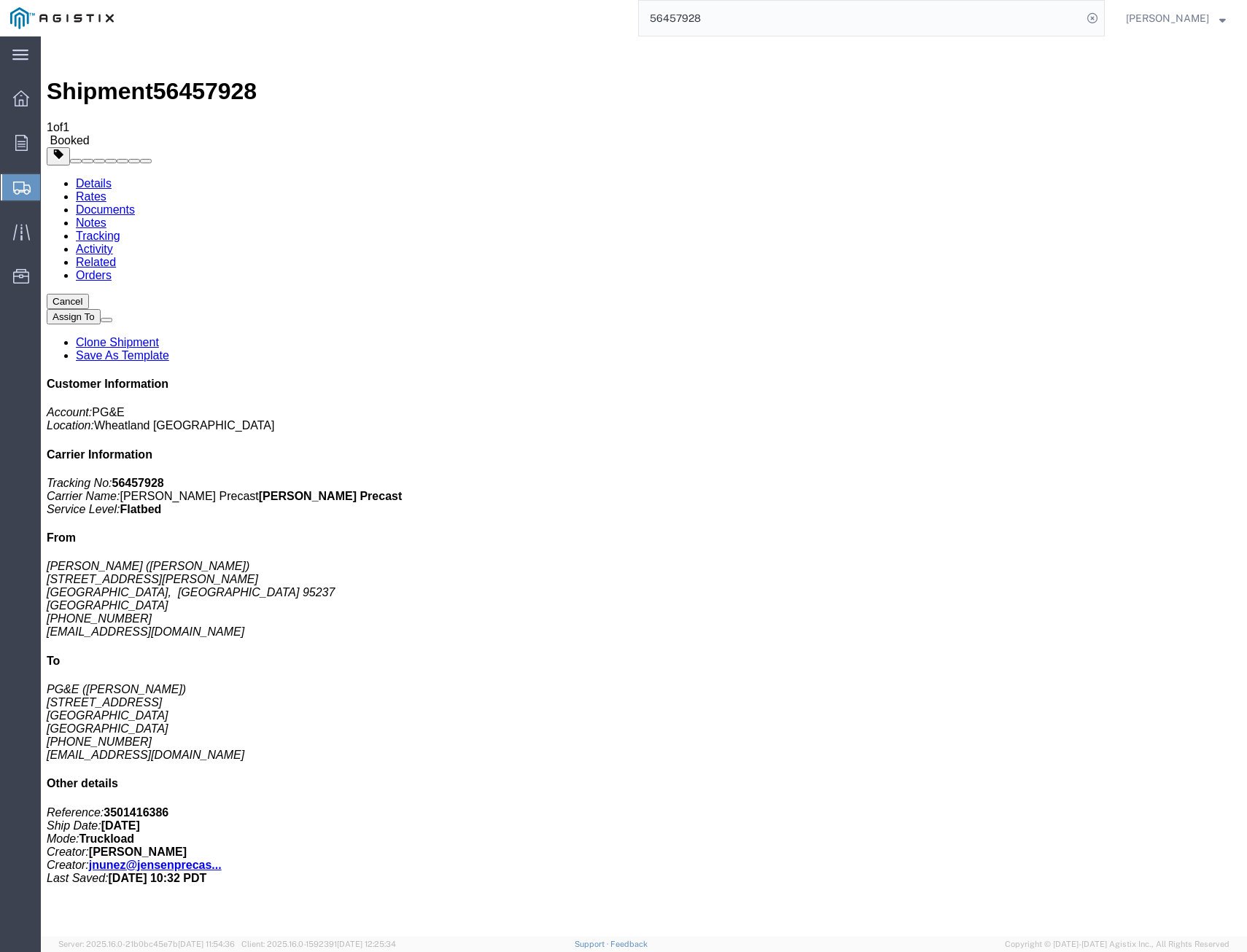
drag, startPoint x: 855, startPoint y: 188, endPoint x: 872, endPoint y: 187, distance: 17.0
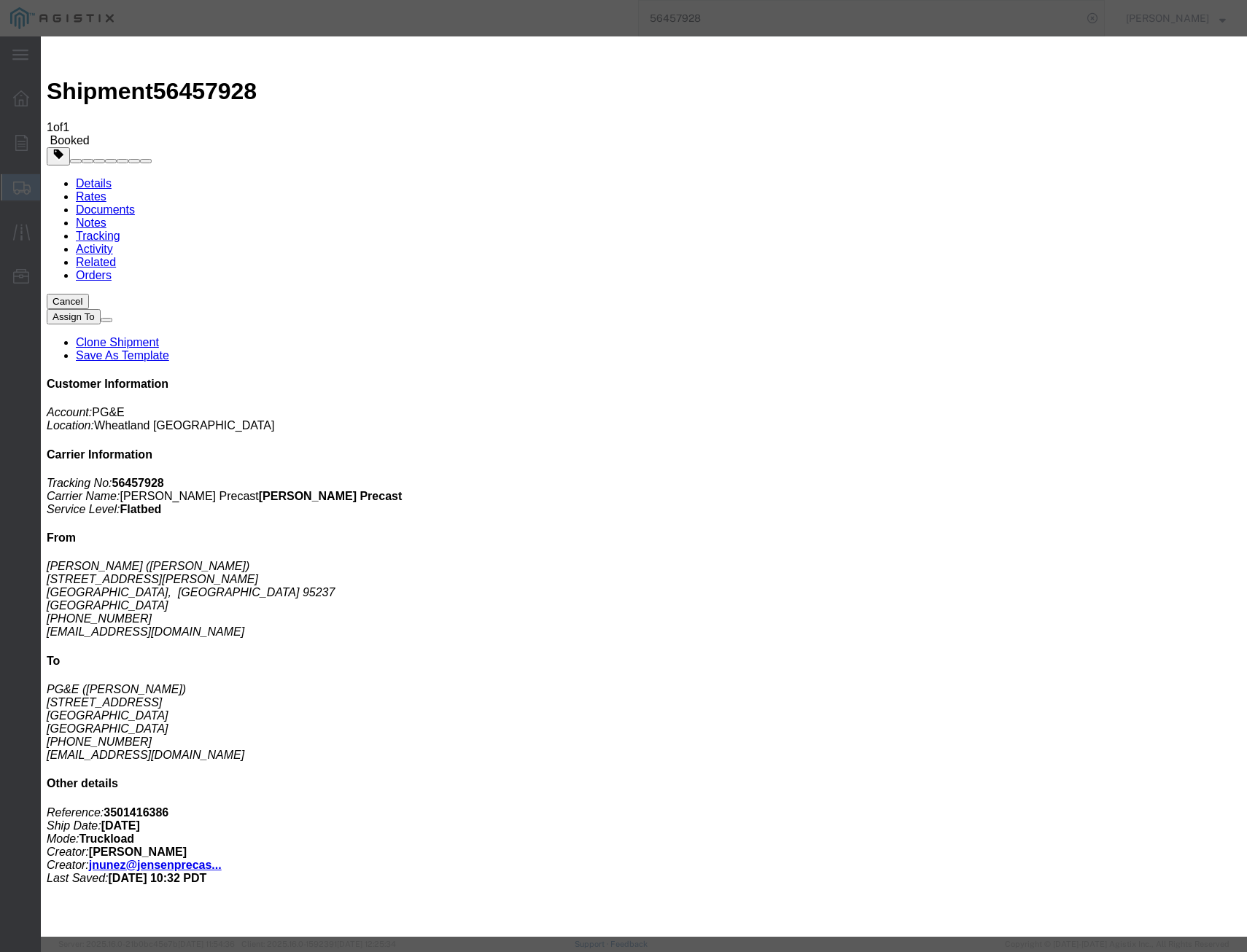
type input "[DATE]"
select select "DELIVRED"
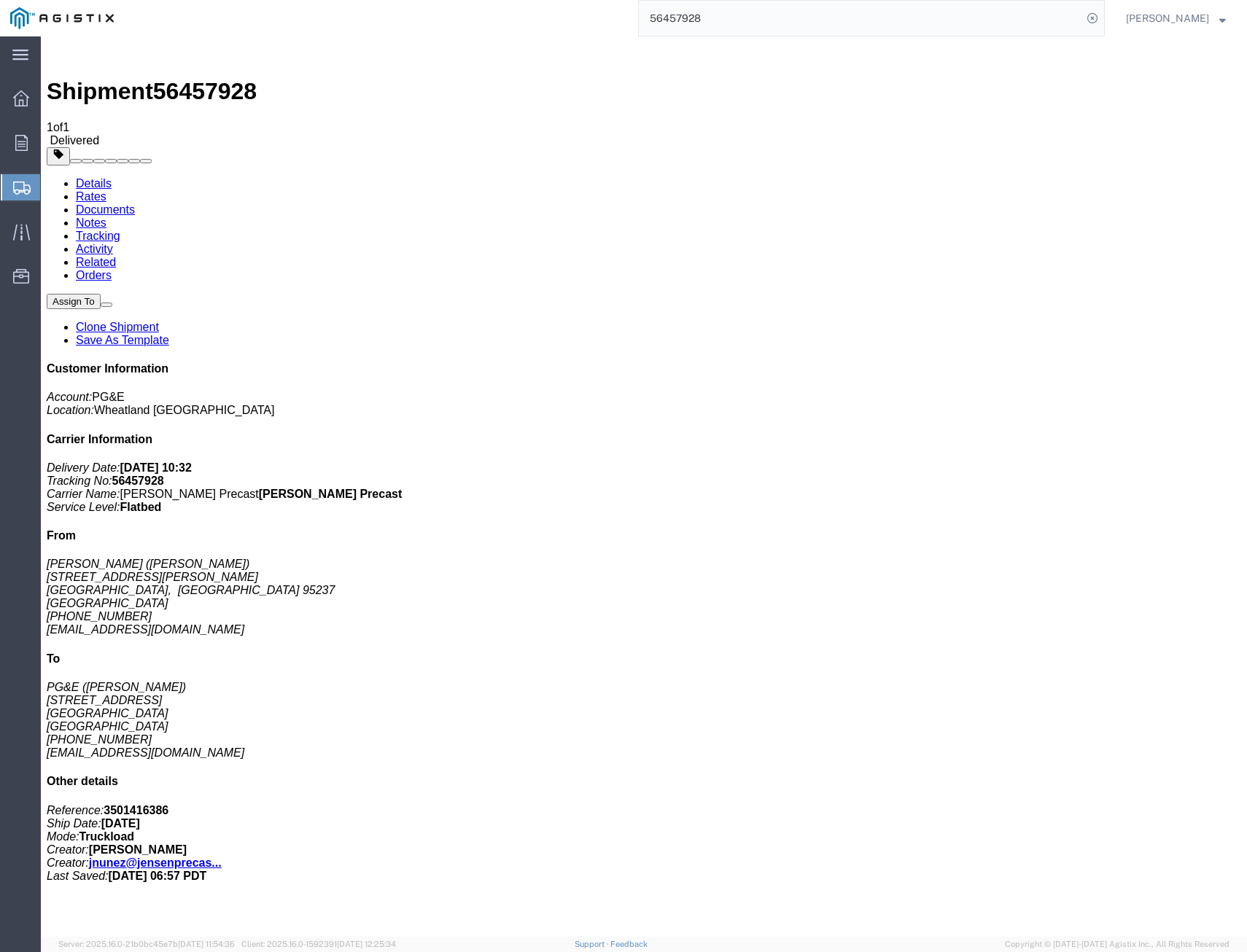
drag, startPoint x: 740, startPoint y: 23, endPoint x: 430, endPoint y: -38, distance: 315.9
click at [430, 0] on html "main_menu Created with Sketch. Collapse Menu Overview Orders Shipments Shipment…" at bounding box center [624, 476] width 1247 height 952
